Goal: Check status: Check status

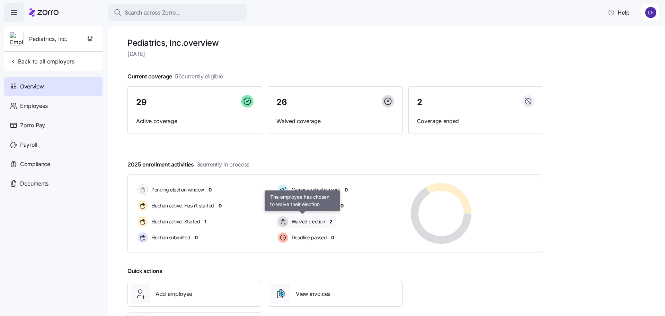
click at [299, 221] on span "Waived election" at bounding box center [308, 221] width 36 height 7
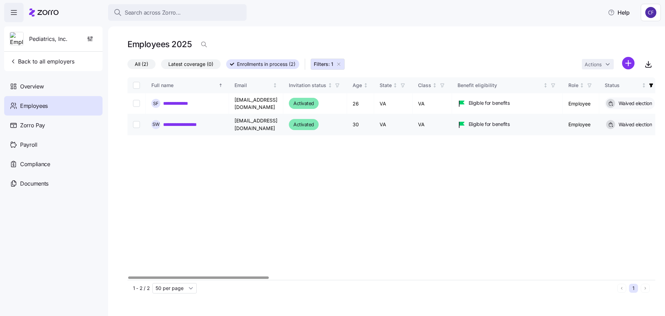
click at [207, 121] on link "**********" at bounding box center [188, 124] width 51 height 7
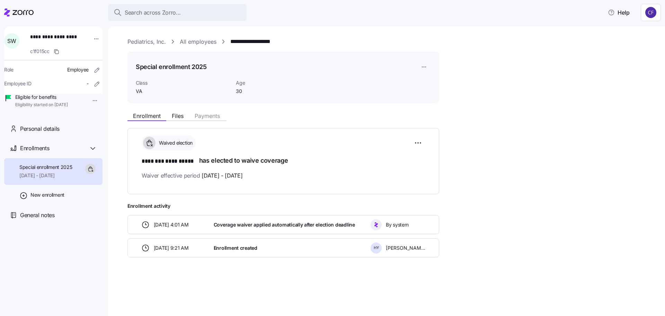
click at [160, 42] on link "Pediatrics, Inc." at bounding box center [147, 41] width 38 height 9
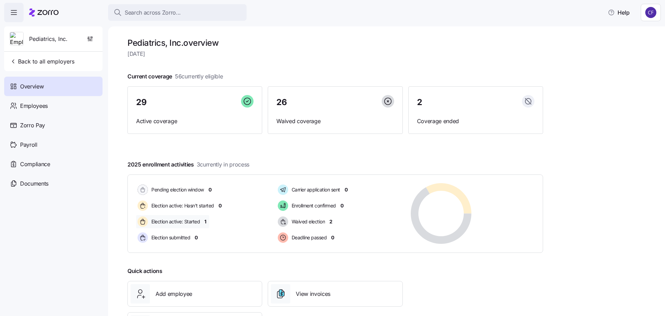
click at [180, 221] on span "Election active: Started" at bounding box center [174, 221] width 51 height 7
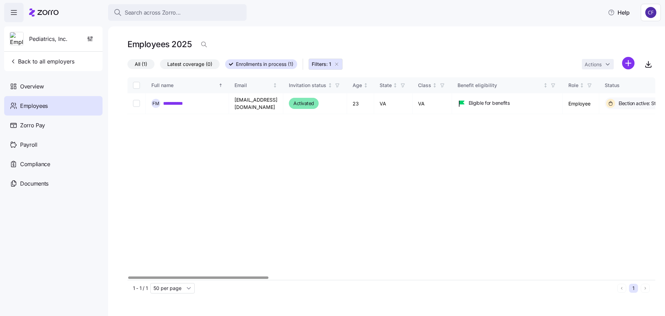
click at [181, 276] on div at bounding box center [198, 277] width 140 height 2
click at [171, 280] on div at bounding box center [392, 277] width 528 height 4
